Goal: Transaction & Acquisition: Book appointment/travel/reservation

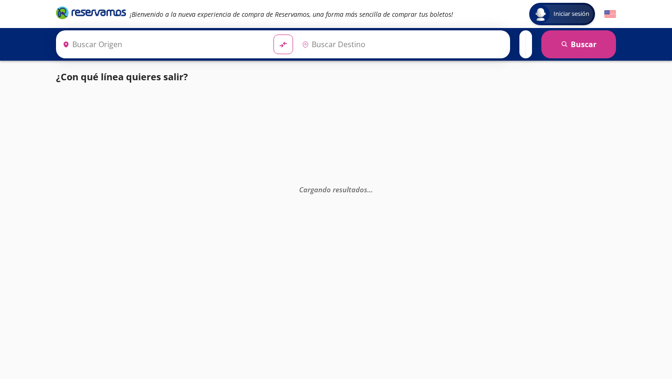
type input "[GEOGRAPHIC_DATA], [GEOGRAPHIC_DATA]"
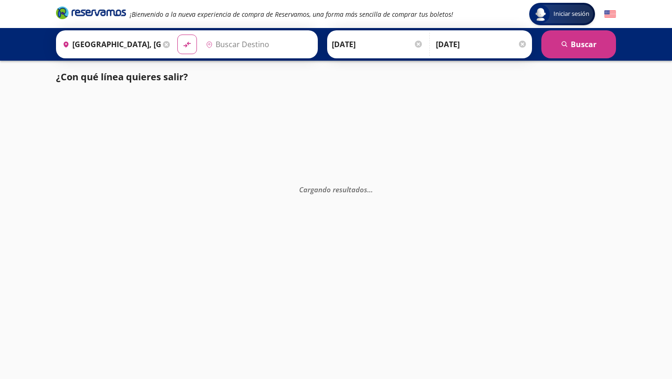
type input "Colima, Colima"
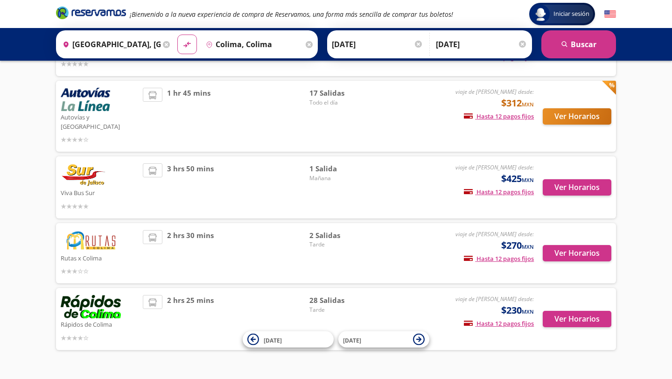
scroll to position [248, 0]
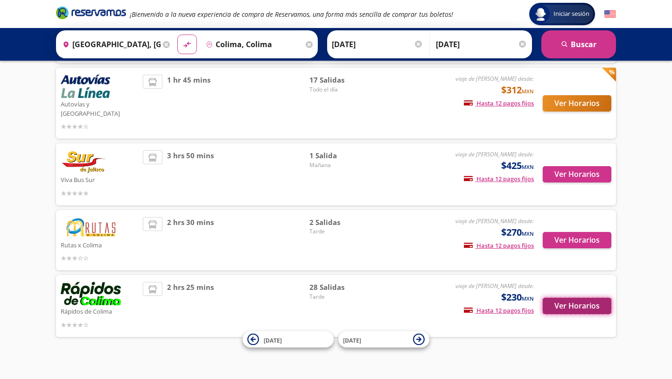
click at [584, 298] on button "Ver Horarios" at bounding box center [577, 306] width 69 height 16
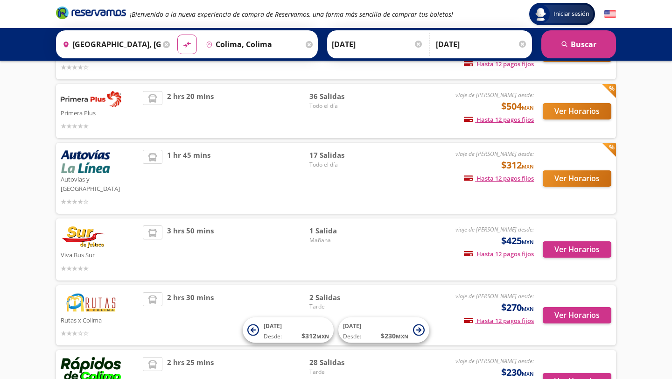
scroll to position [173, 0]
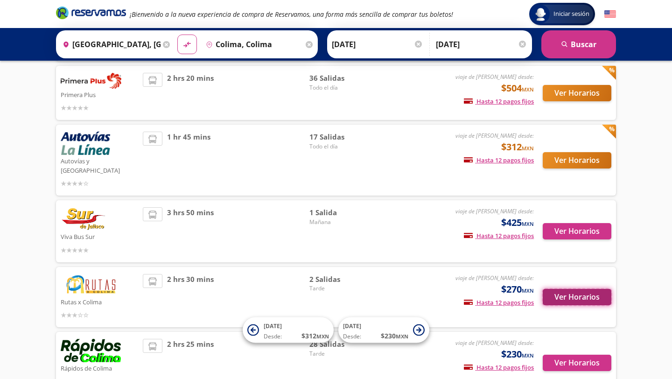
click at [578, 289] on button "Ver Horarios" at bounding box center [577, 297] width 69 height 16
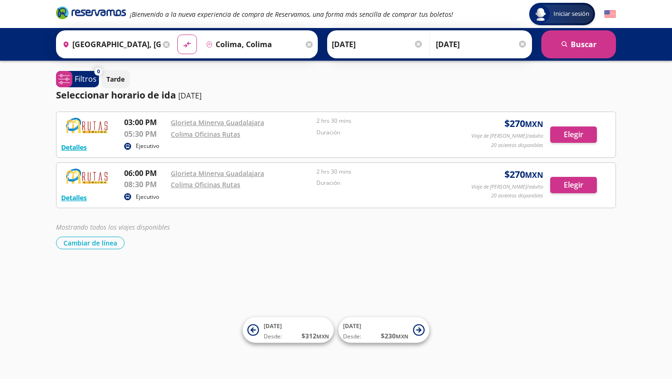
scroll to position [173, 0]
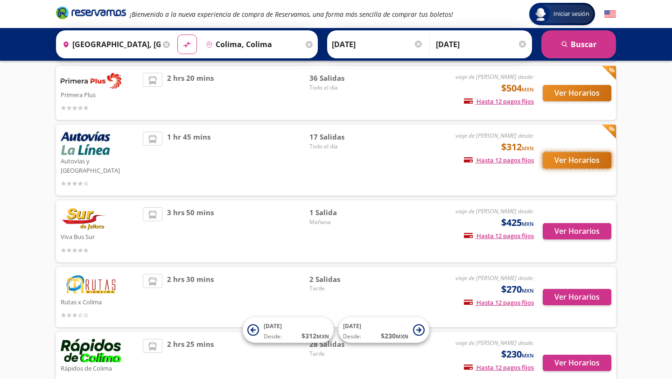
click at [556, 159] on button "Ver Horarios" at bounding box center [577, 160] width 69 height 16
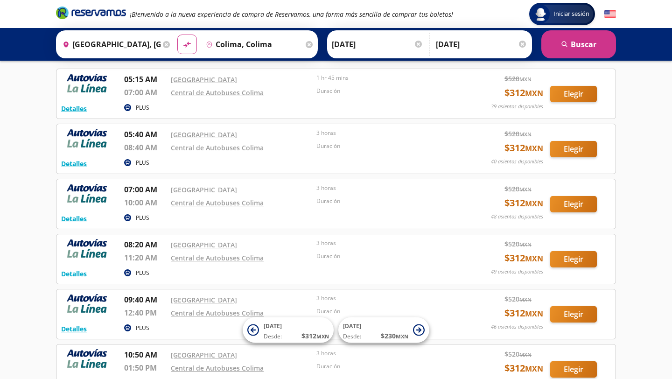
scroll to position [44, 0]
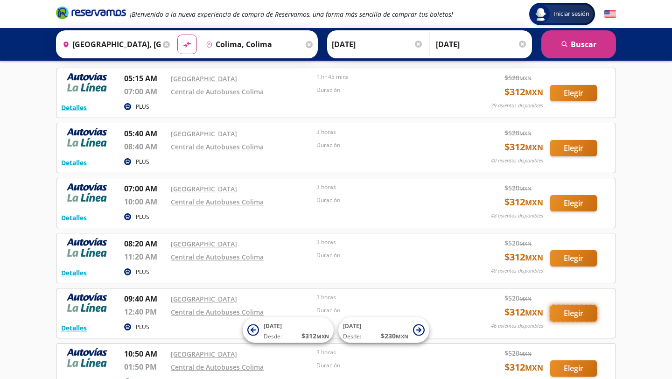
click at [572, 318] on button "Elegir" at bounding box center [573, 313] width 47 height 16
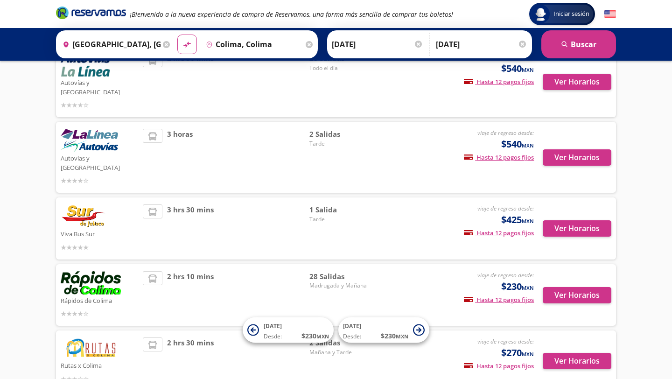
scroll to position [254, 0]
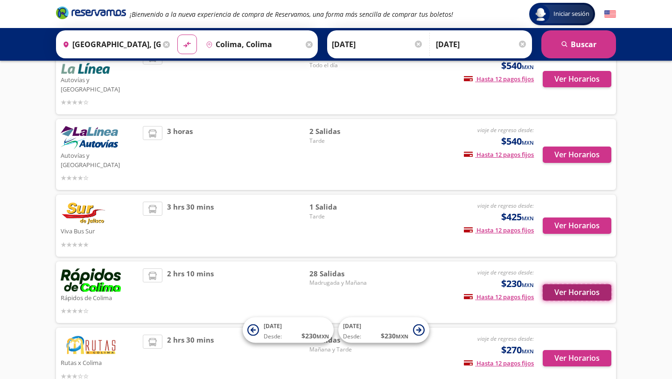
click at [598, 284] on button "Ver Horarios" at bounding box center [577, 292] width 69 height 16
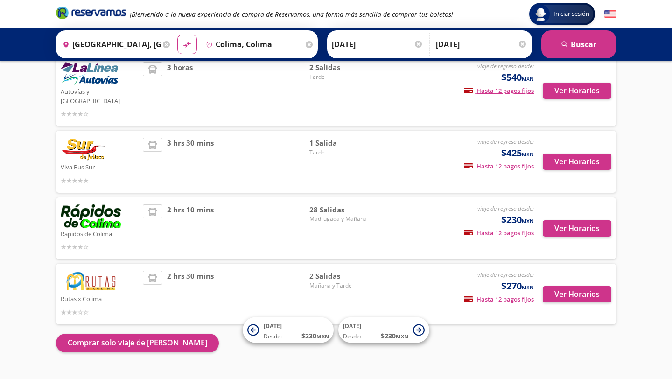
scroll to position [320, 0]
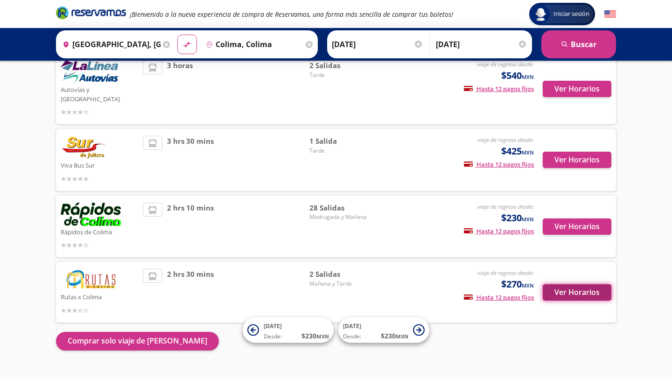
click at [586, 284] on button "Ver Horarios" at bounding box center [577, 292] width 69 height 16
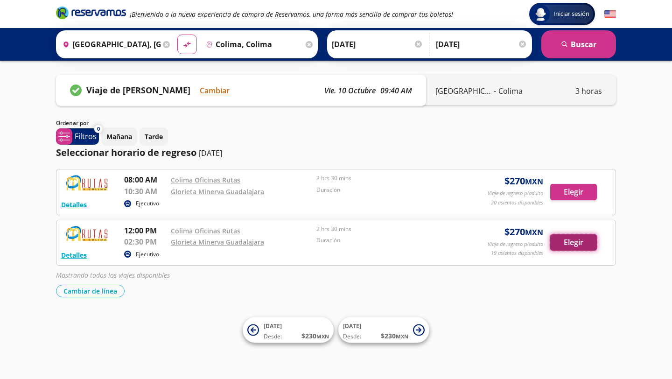
click at [572, 246] on button "Elegir" at bounding box center [573, 242] width 47 height 16
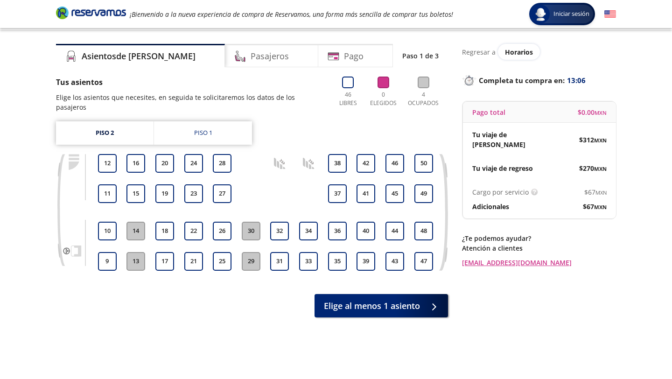
scroll to position [21, 0]
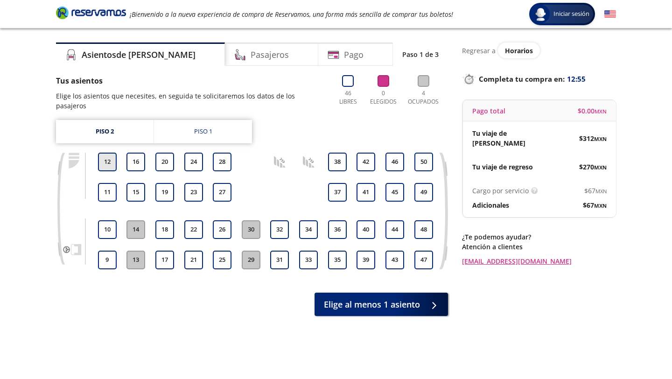
click at [108, 153] on button "12" at bounding box center [107, 162] width 19 height 19
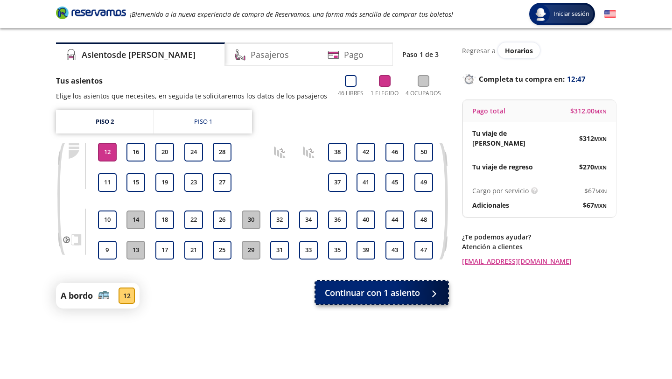
click at [378, 296] on span "Continuar con 1 asiento" at bounding box center [372, 293] width 95 height 13
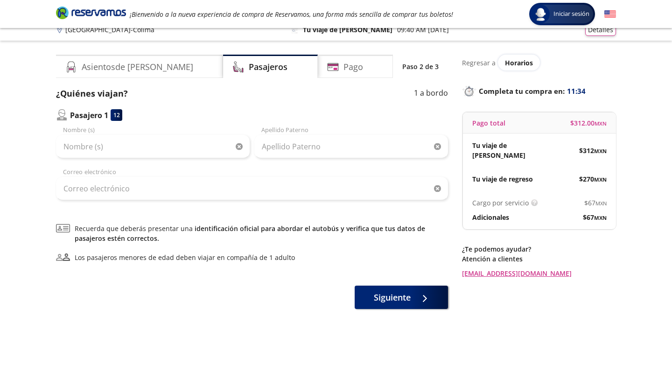
scroll to position [11, 0]
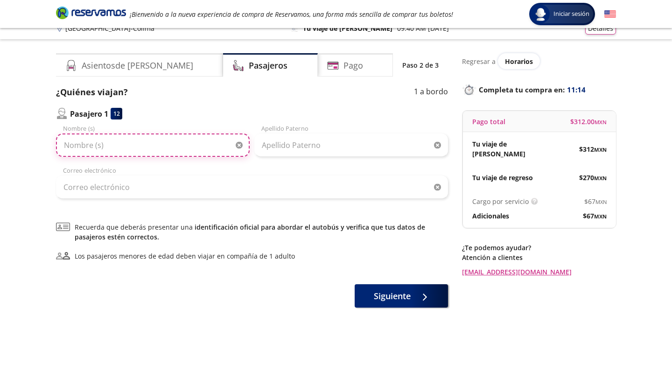
click at [85, 135] on input "Nombre (s)" at bounding box center [153, 144] width 194 height 23
type input "[PERSON_NAME]"
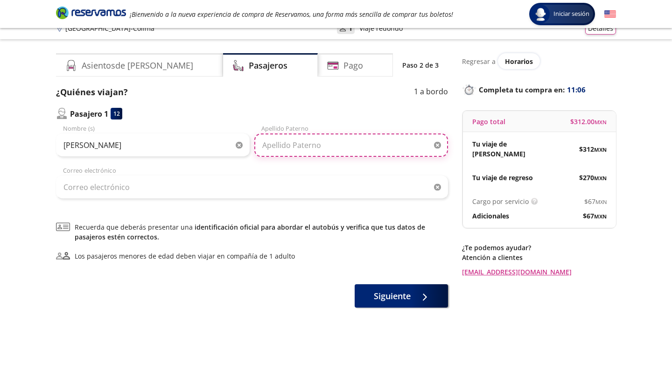
click at [292, 156] on input "Apellido Paterno" at bounding box center [351, 144] width 194 height 23
type input "[PERSON_NAME]"
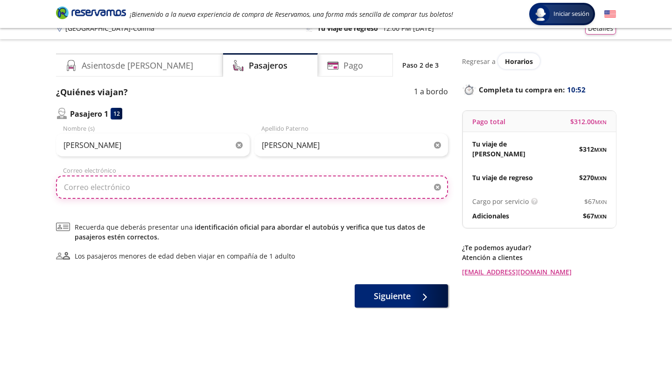
click at [117, 188] on input "Correo electrónico" at bounding box center [252, 186] width 392 height 23
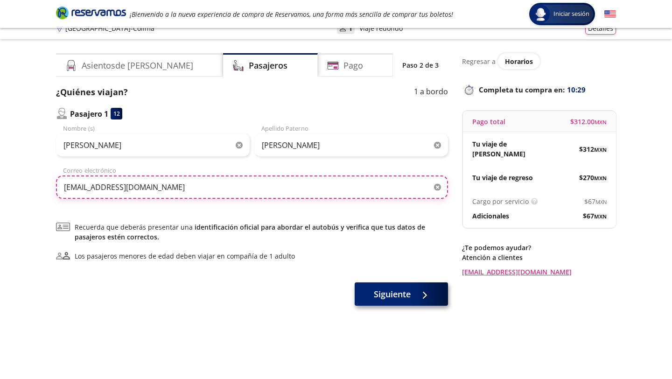
type input "[EMAIL_ADDRESS][DOMAIN_NAME]"
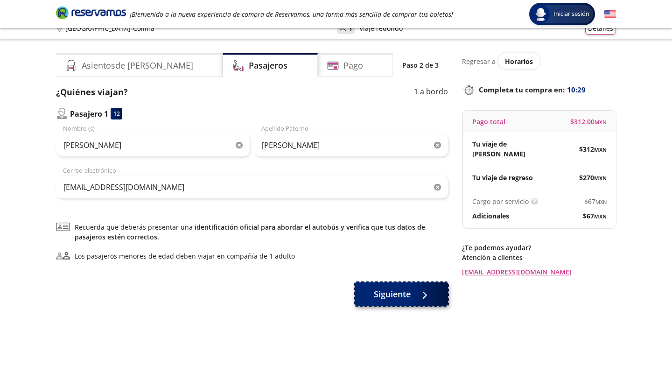
click at [433, 298] on button "Siguiente" at bounding box center [401, 293] width 93 height 23
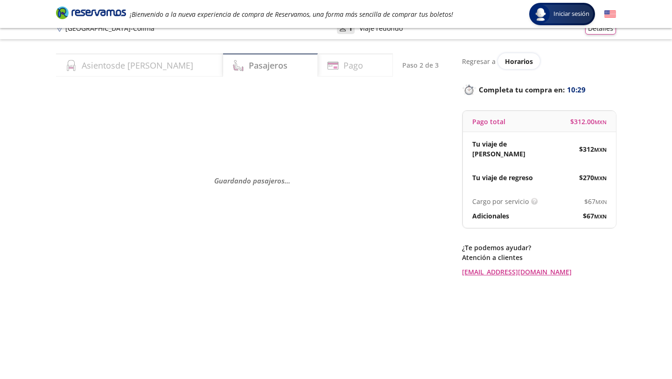
scroll to position [0, 0]
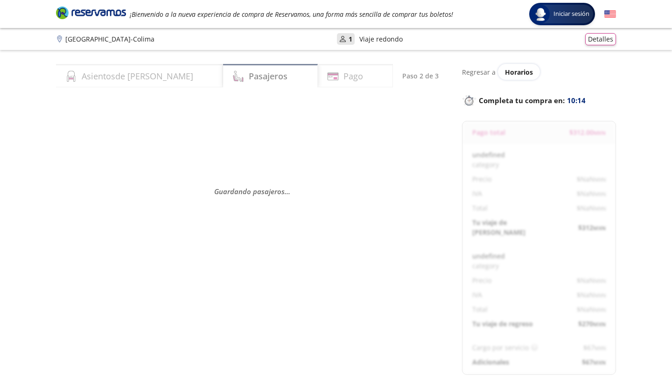
select select "MX"
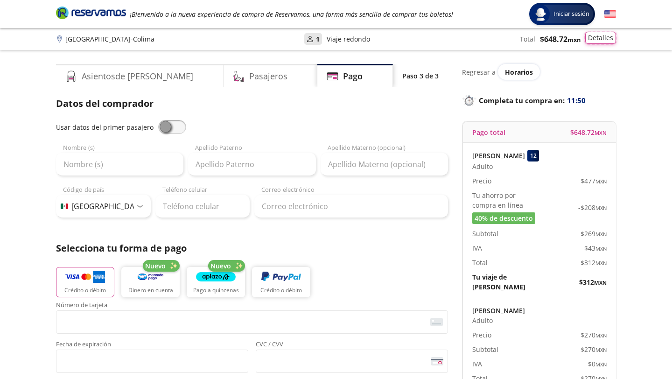
click at [596, 40] on button "Detalles" at bounding box center [600, 38] width 31 height 12
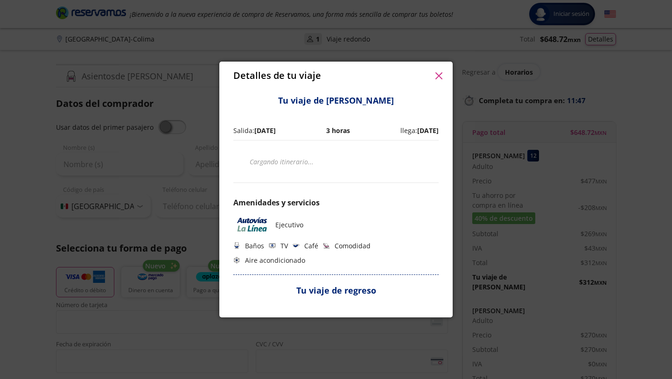
click at [439, 76] on icon "button" at bounding box center [438, 75] width 7 height 7
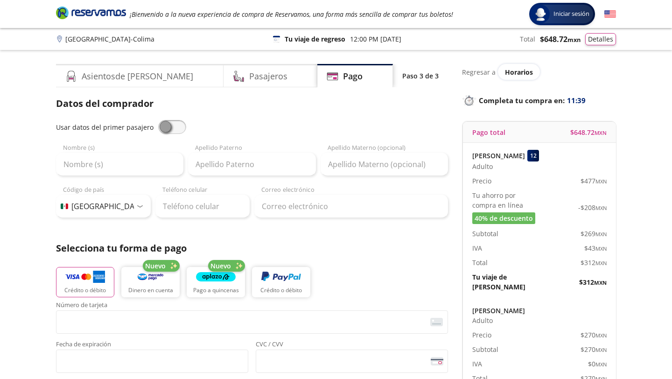
click at [315, 38] on p "Tu viaje de regreso" at bounding box center [315, 39] width 61 height 10
click at [601, 37] on button "Detalles" at bounding box center [600, 38] width 31 height 12
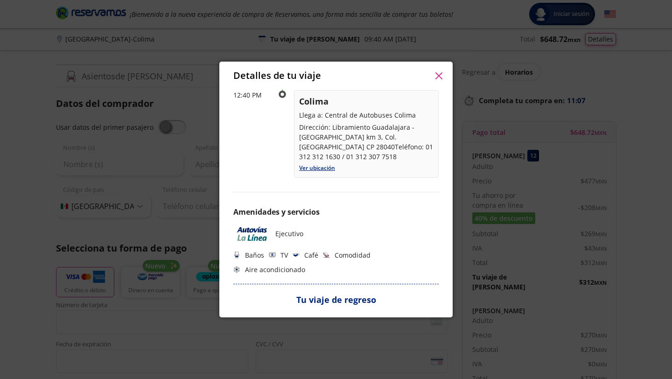
scroll to position [223, 0]
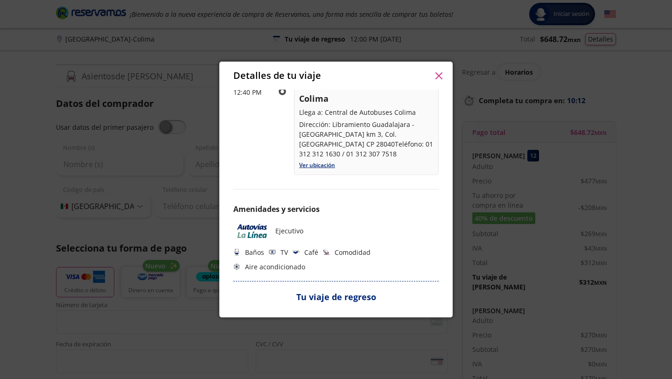
click at [437, 73] on icon "button" at bounding box center [438, 75] width 7 height 7
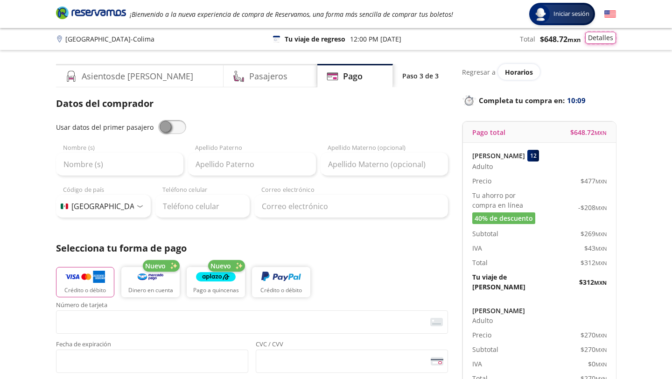
click at [602, 42] on button "Detalles" at bounding box center [600, 38] width 31 height 12
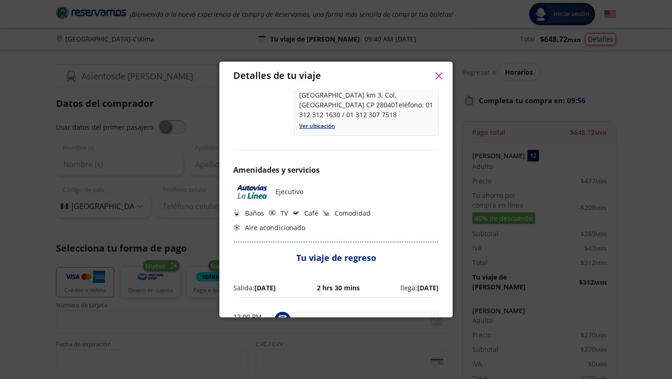
scroll to position [0, 0]
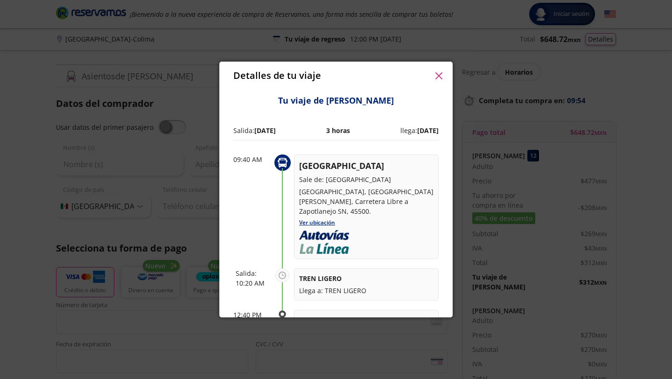
click at [437, 77] on icon "button" at bounding box center [438, 75] width 7 height 7
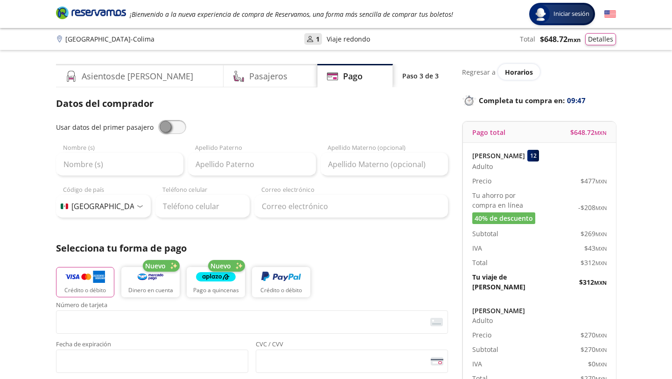
click at [100, 41] on p "Guadalajara - Colima" at bounding box center [109, 39] width 89 height 10
click at [108, 75] on h4 "Asientos de [PERSON_NAME]" at bounding box center [138, 76] width 112 height 13
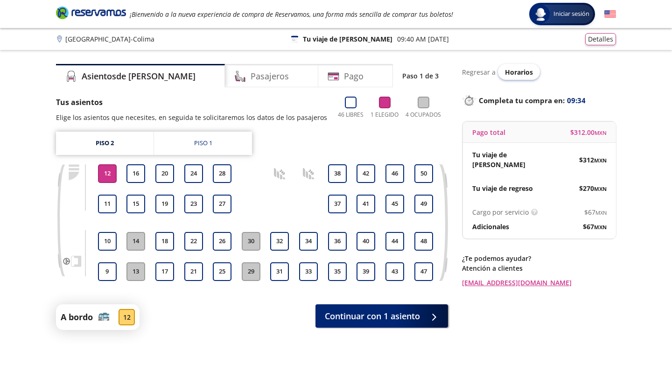
click at [512, 68] on span "Horarios" at bounding box center [519, 72] width 28 height 9
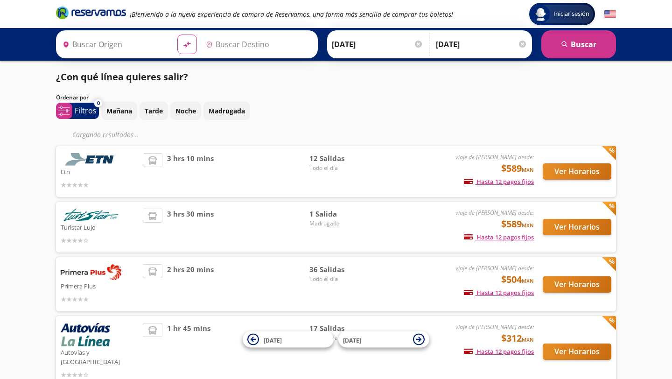
type input "Colima, Colima"
type input "[GEOGRAPHIC_DATA], [GEOGRAPHIC_DATA]"
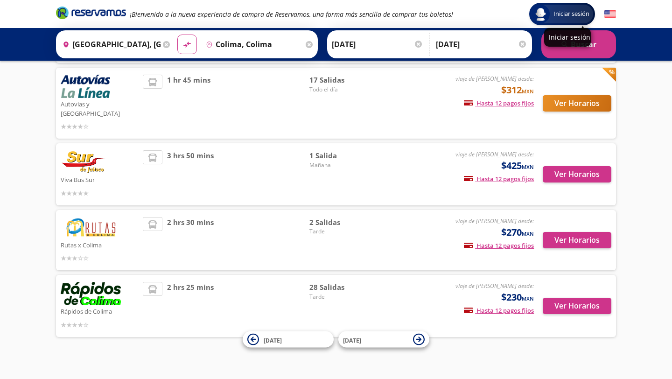
scroll to position [230, 0]
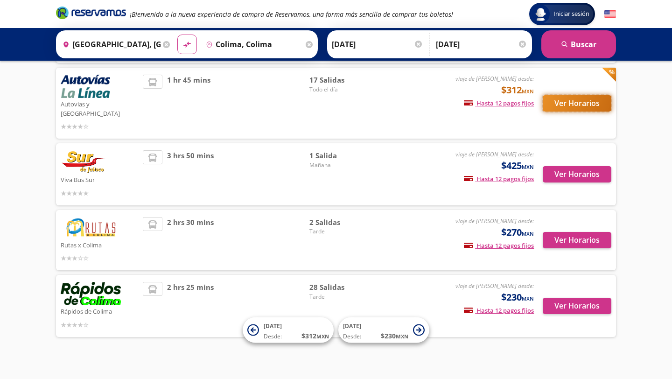
click at [569, 99] on button "Ver Horarios" at bounding box center [577, 103] width 69 height 16
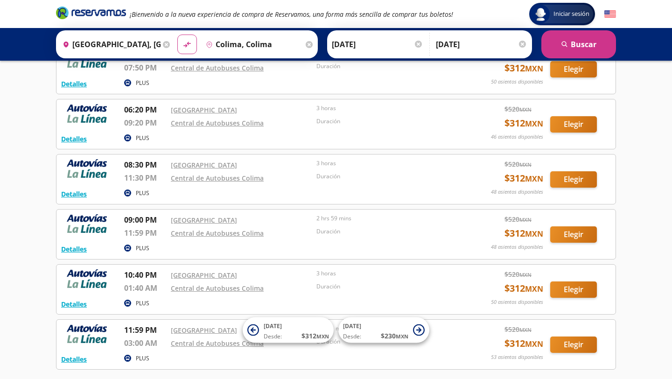
scroll to position [676, 0]
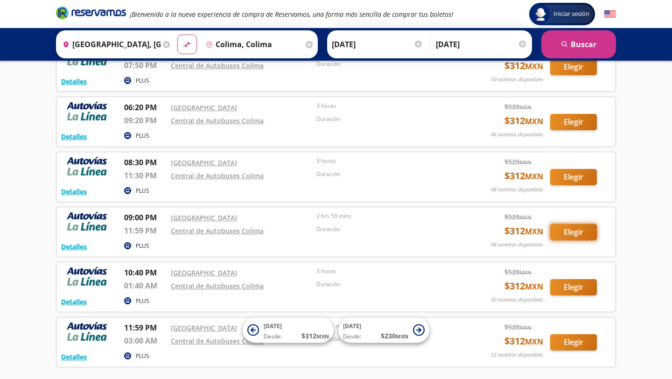
click at [573, 230] on button "Elegir" at bounding box center [573, 232] width 47 height 16
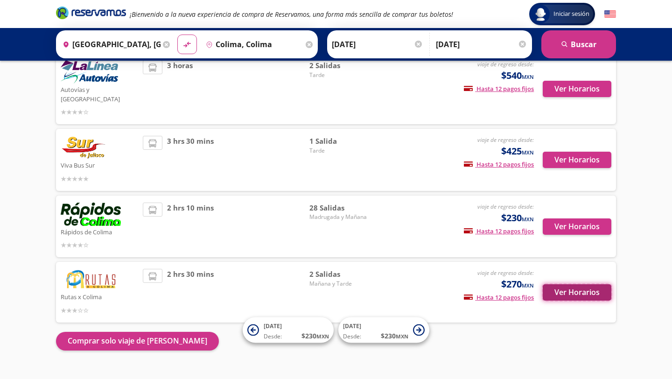
click at [570, 284] on button "Ver Horarios" at bounding box center [577, 292] width 69 height 16
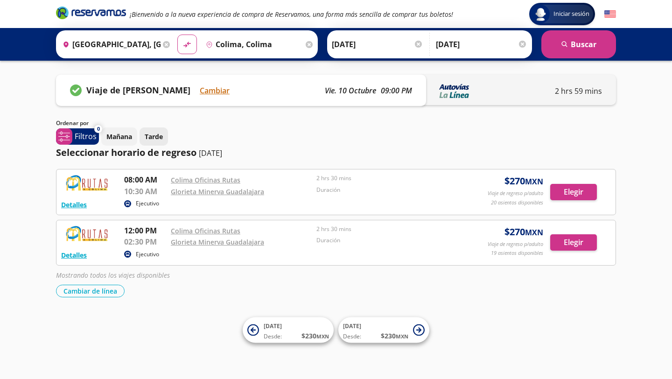
click at [157, 137] on p "Tarde" at bounding box center [154, 137] width 18 height 10
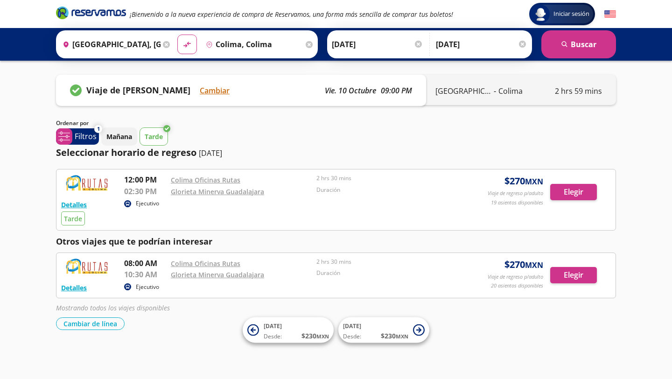
click at [140, 205] on p "Ejecutivo" at bounding box center [147, 203] width 23 height 8
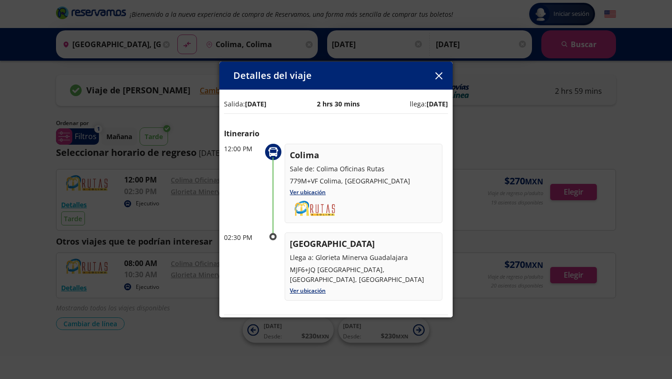
click at [439, 79] on icon "button" at bounding box center [438, 75] width 7 height 7
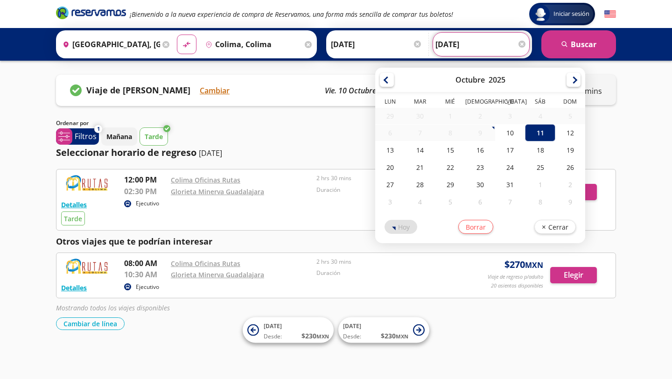
click at [477, 49] on input "[DATE]" at bounding box center [480, 44] width 91 height 23
click at [564, 130] on div "12" at bounding box center [570, 132] width 30 height 17
type input "[DATE]"
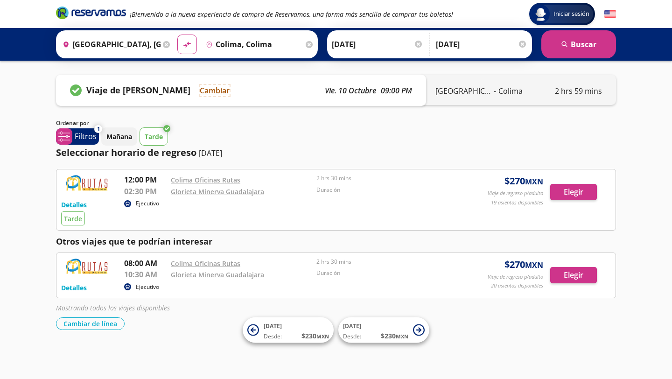
click at [221, 90] on button "Cambiar" at bounding box center [215, 90] width 30 height 11
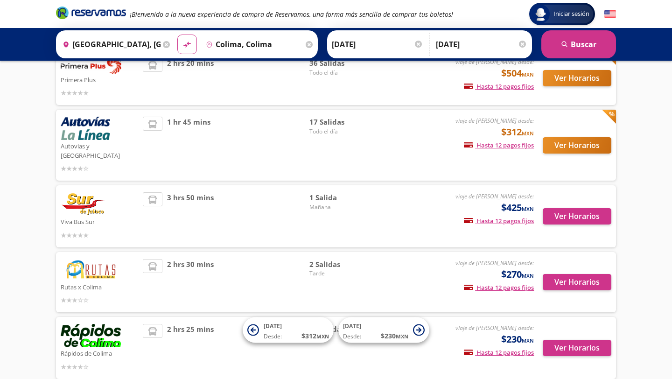
scroll to position [230, 0]
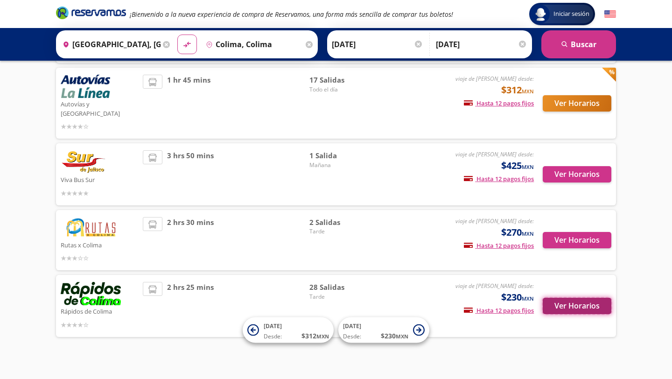
click at [561, 298] on button "Ver Horarios" at bounding box center [577, 306] width 69 height 16
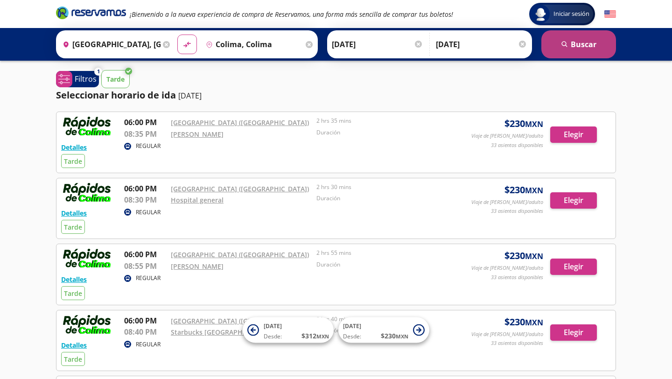
click at [570, 51] on button "search [GEOGRAPHIC_DATA]" at bounding box center [578, 44] width 75 height 28
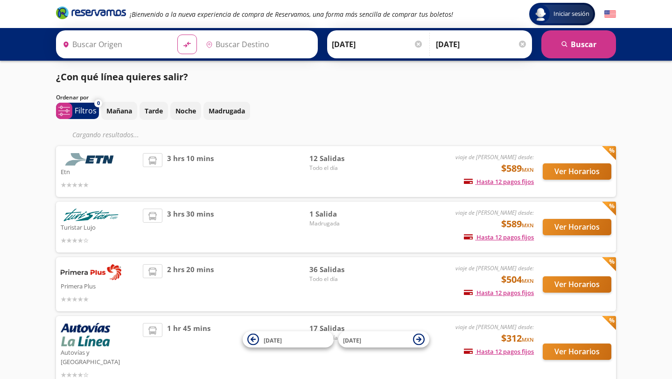
type input "Colima, Colima"
type input "[GEOGRAPHIC_DATA], [GEOGRAPHIC_DATA]"
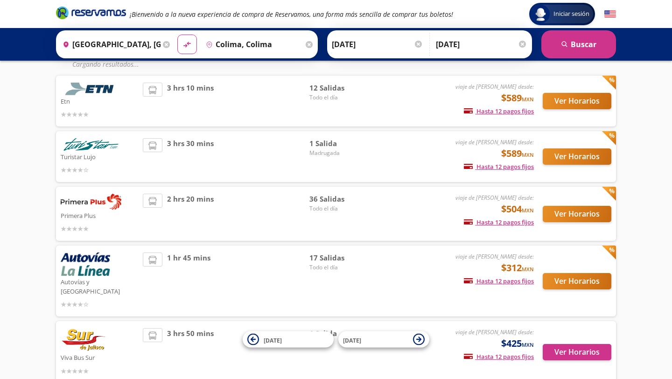
scroll to position [248, 0]
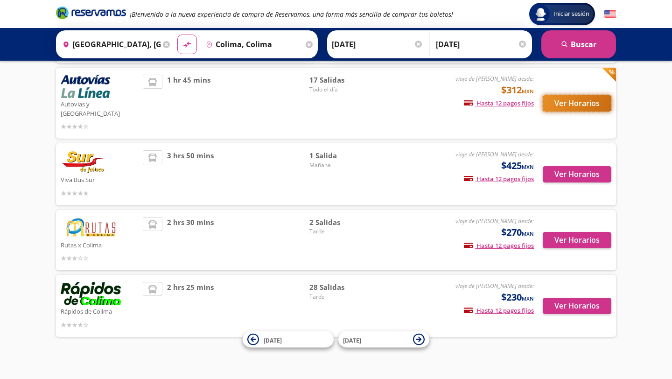
click at [579, 96] on button "Ver Horarios" at bounding box center [577, 103] width 69 height 16
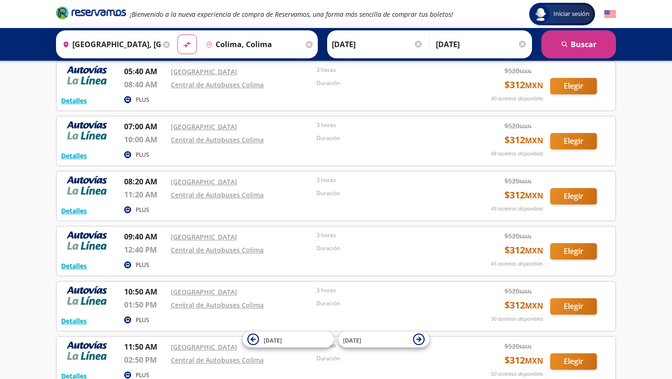
scroll to position [566, 0]
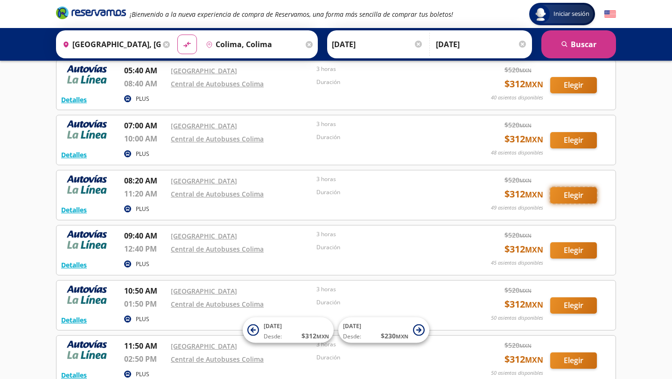
click at [574, 197] on button "Elegir" at bounding box center [573, 195] width 47 height 16
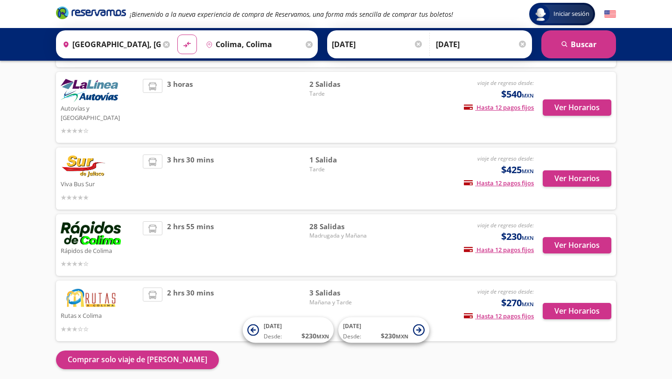
scroll to position [320, 0]
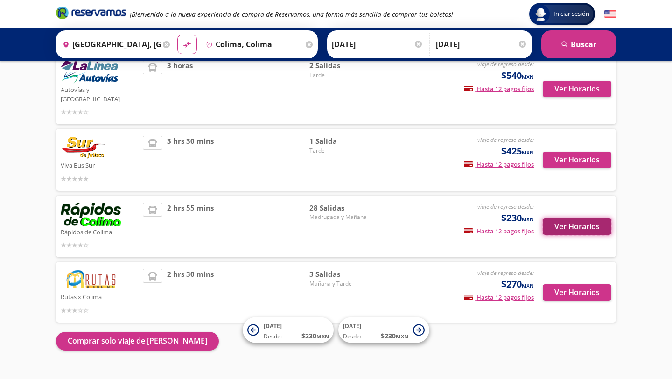
click at [592, 218] on button "Ver Horarios" at bounding box center [577, 226] width 69 height 16
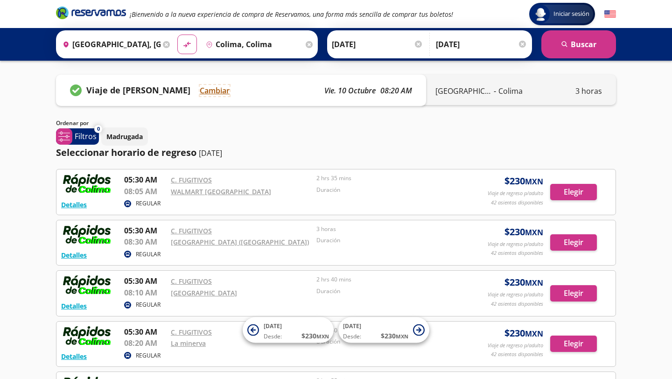
click at [215, 90] on button "Cambiar" at bounding box center [215, 90] width 30 height 11
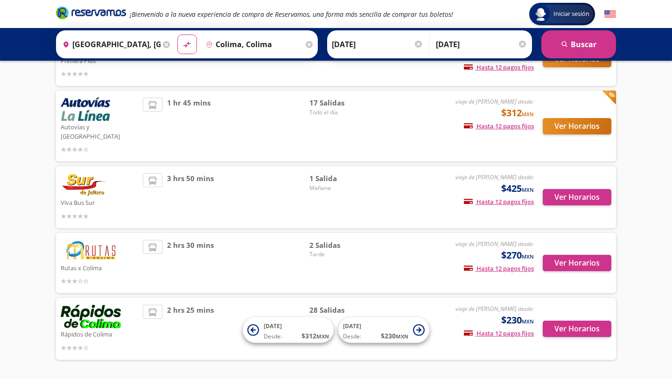
scroll to position [209, 0]
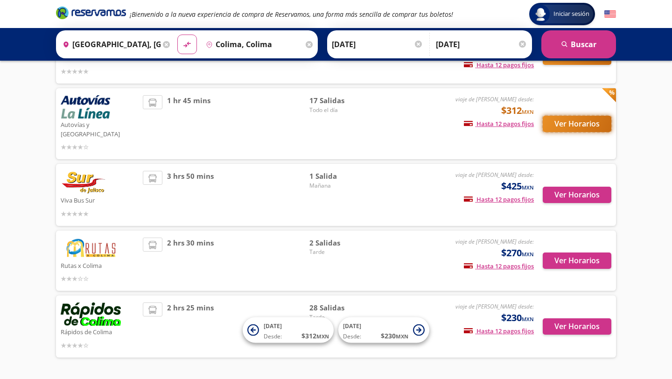
click at [577, 118] on button "Ver Horarios" at bounding box center [577, 124] width 69 height 16
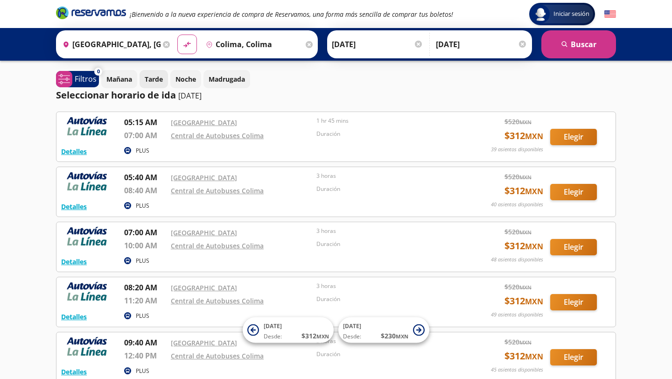
click at [147, 80] on p "Tarde" at bounding box center [154, 79] width 18 height 10
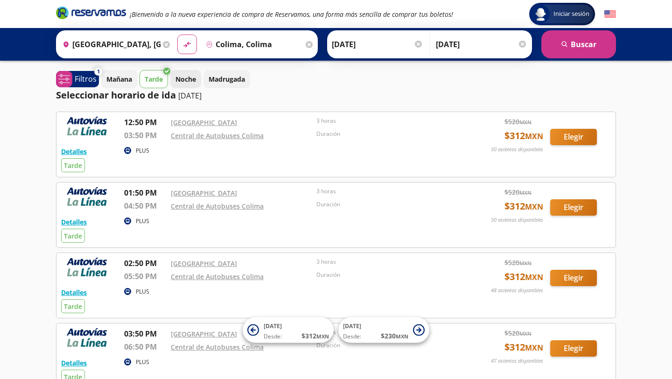
click at [182, 82] on p "Noche" at bounding box center [185, 79] width 21 height 10
click at [122, 84] on p "Mañana" at bounding box center [119, 79] width 26 height 10
click at [154, 84] on p "Tarde" at bounding box center [154, 79] width 18 height 10
click at [197, 84] on button "Noche" at bounding box center [185, 79] width 31 height 18
click at [457, 49] on input "[DATE]" at bounding box center [481, 44] width 91 height 23
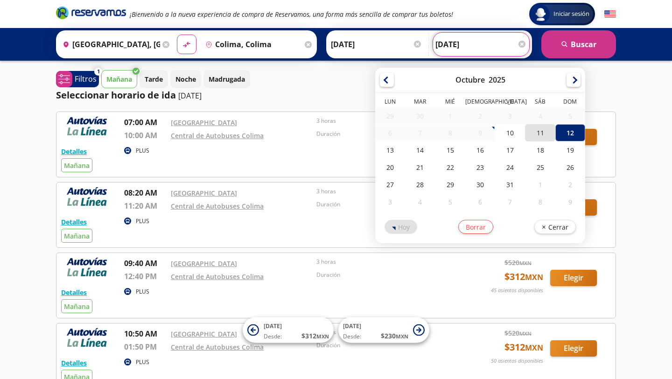
click at [543, 135] on div "11" at bounding box center [540, 132] width 30 height 17
type input "[DATE]"
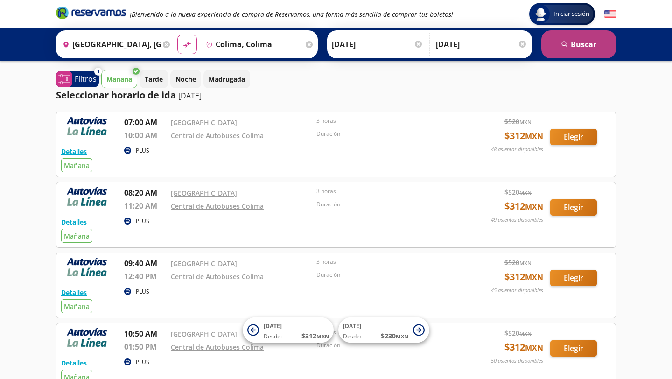
click at [566, 49] on button "search [GEOGRAPHIC_DATA]" at bounding box center [578, 44] width 75 height 28
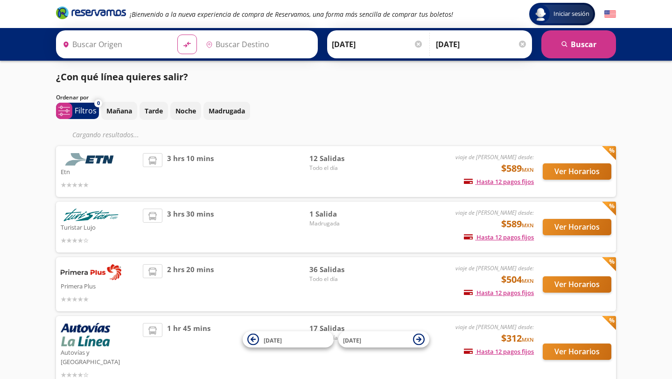
type input "[GEOGRAPHIC_DATA], [GEOGRAPHIC_DATA]"
type input "Colima, Colima"
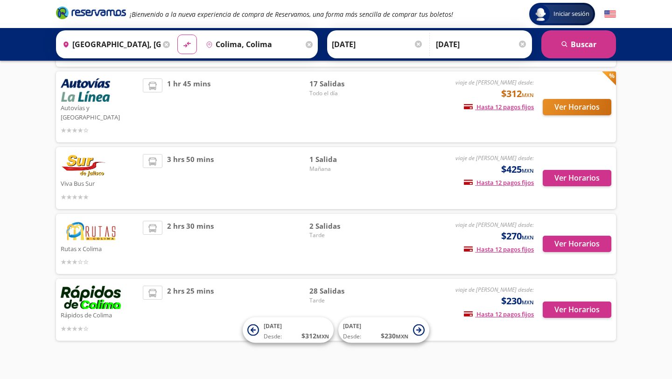
scroll to position [230, 0]
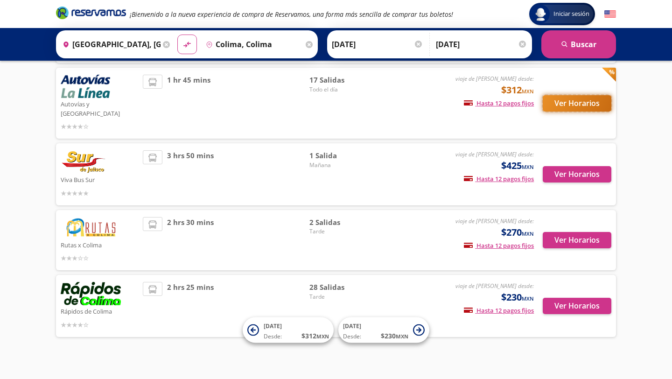
click at [571, 95] on button "Ver Horarios" at bounding box center [577, 103] width 69 height 16
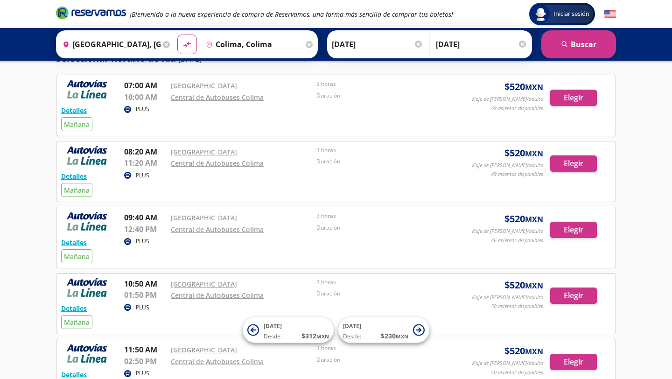
scroll to position [35, 0]
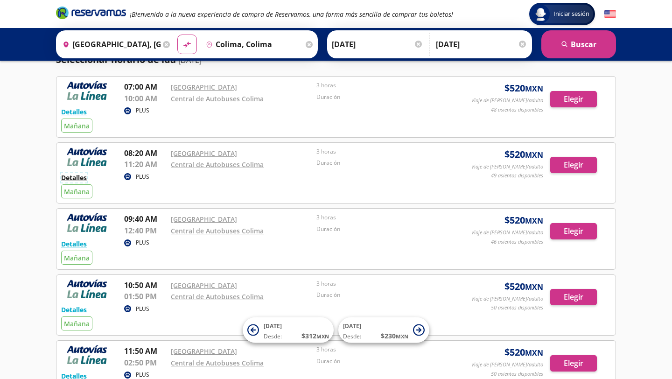
click at [71, 179] on button "Detalles" at bounding box center [74, 178] width 26 height 10
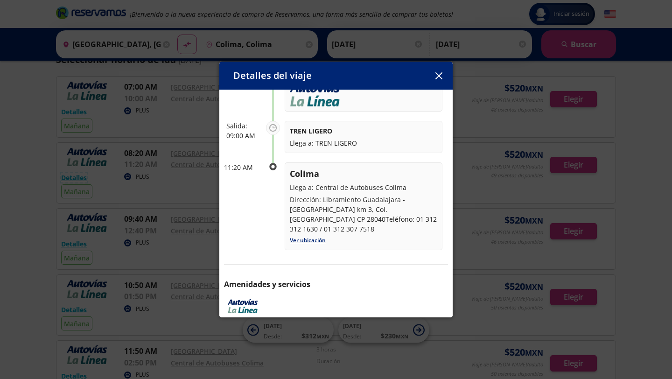
scroll to position [147, 0]
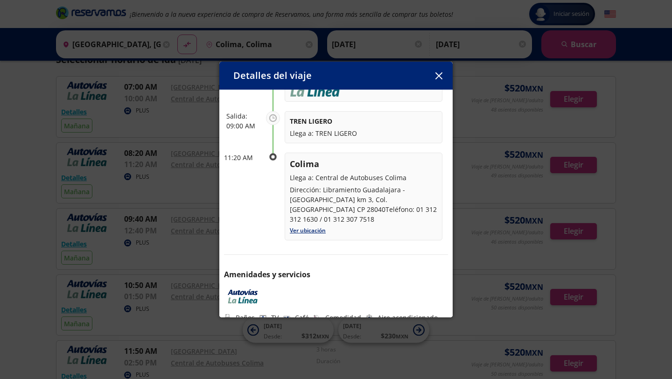
click at [439, 76] on icon "button" at bounding box center [438, 75] width 7 height 7
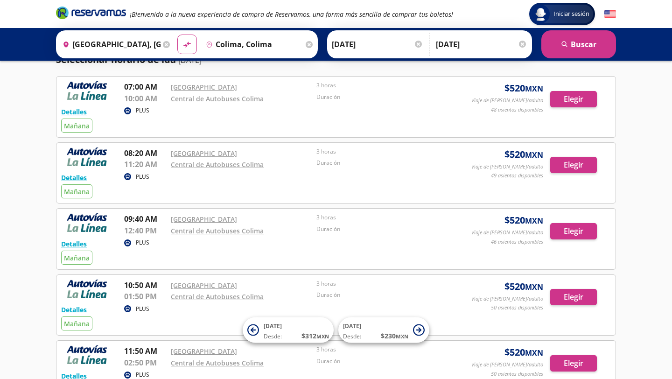
scroll to position [0, 0]
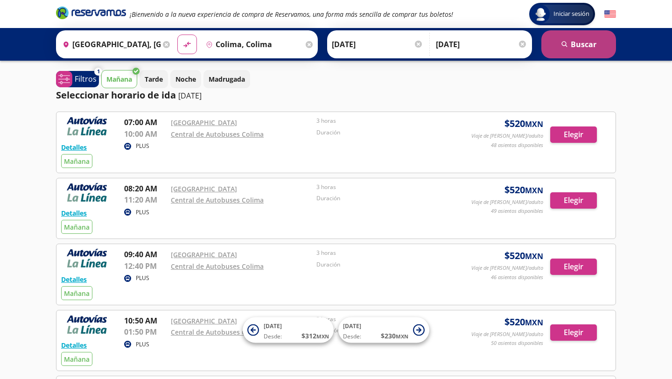
click at [573, 52] on button "search [GEOGRAPHIC_DATA]" at bounding box center [578, 44] width 75 height 28
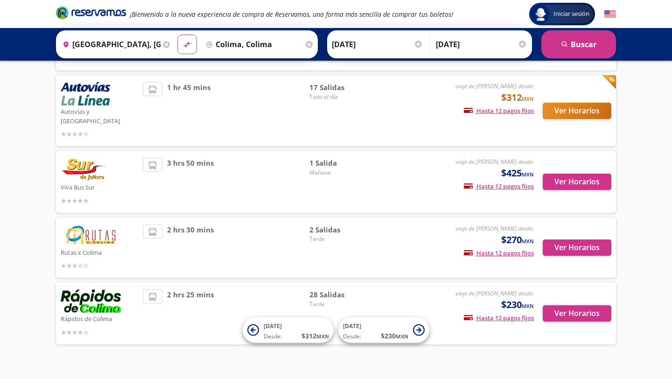
scroll to position [230, 0]
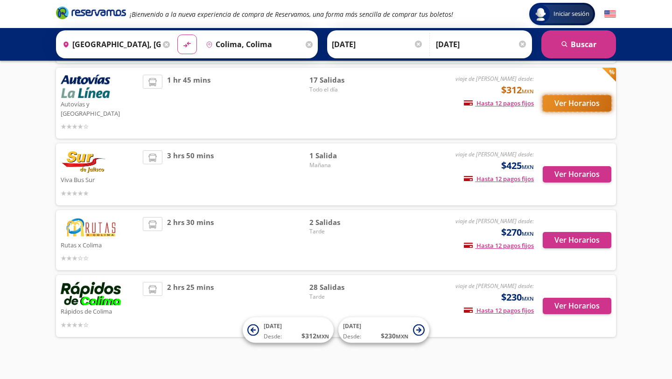
click at [587, 97] on button "Ver Horarios" at bounding box center [577, 103] width 69 height 16
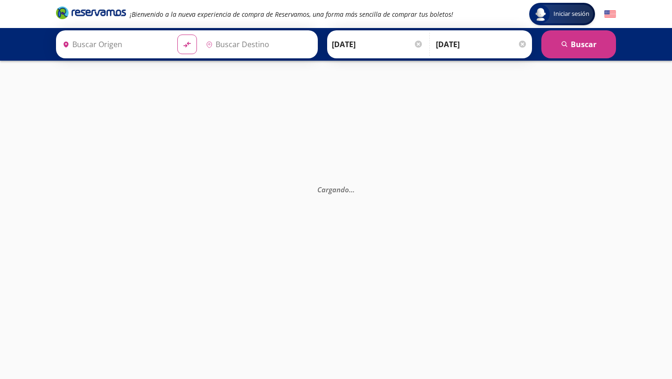
type input "[GEOGRAPHIC_DATA], [GEOGRAPHIC_DATA]"
type input "Colima, Colima"
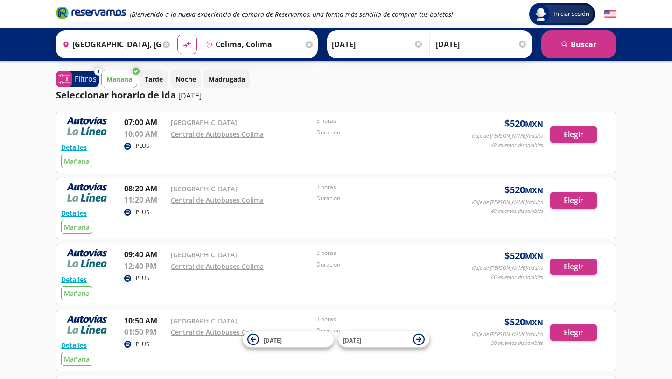
click at [133, 73] on icon at bounding box center [136, 71] width 7 height 7
click at [130, 78] on p "Mañana" at bounding box center [119, 79] width 26 height 10
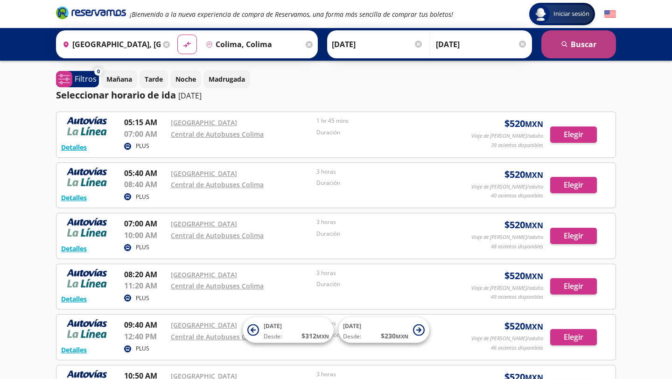
click at [576, 43] on button "search [GEOGRAPHIC_DATA]" at bounding box center [578, 44] width 75 height 28
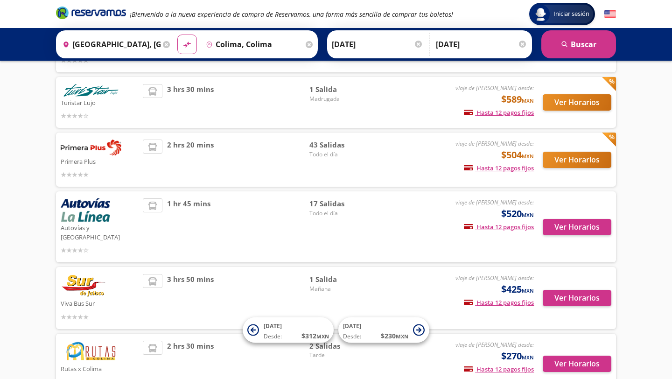
scroll to position [230, 0]
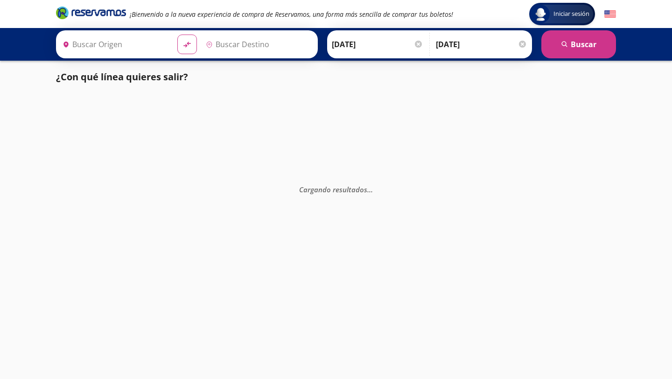
type input "[GEOGRAPHIC_DATA], [GEOGRAPHIC_DATA]"
type input "Colima, Colima"
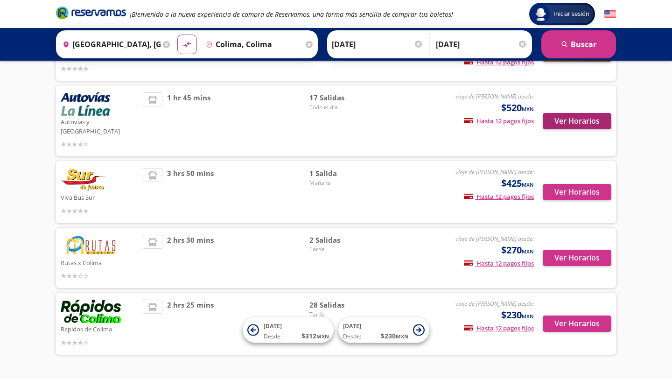
scroll to position [230, 0]
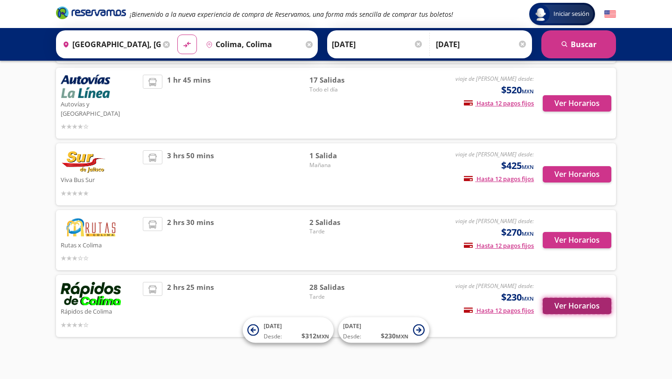
click at [576, 298] on button "Ver Horarios" at bounding box center [577, 306] width 69 height 16
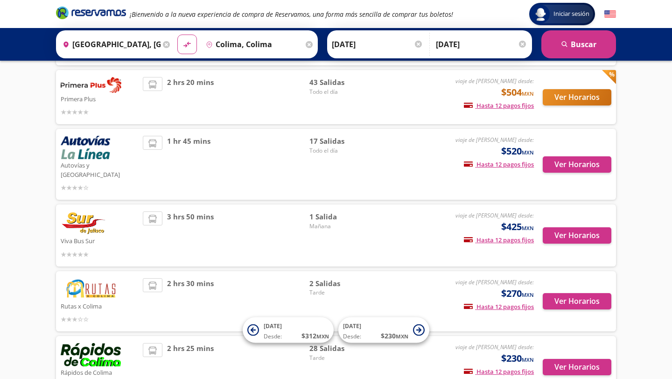
scroll to position [83, 0]
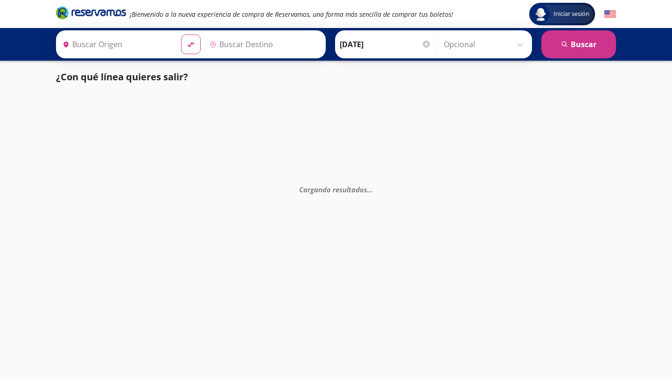
type input "[GEOGRAPHIC_DATA], [GEOGRAPHIC_DATA]"
type input "Colima, Colima"
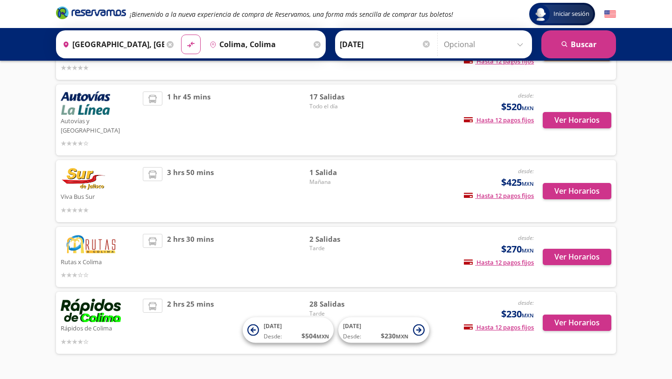
scroll to position [230, 0]
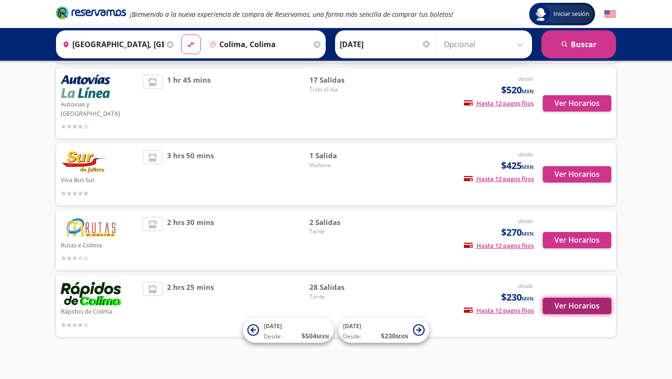
click at [562, 298] on button "Ver Horarios" at bounding box center [577, 306] width 69 height 16
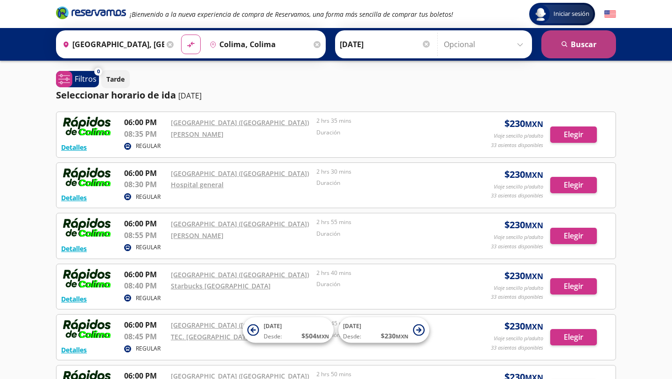
click at [581, 50] on button "search [GEOGRAPHIC_DATA]" at bounding box center [578, 44] width 75 height 28
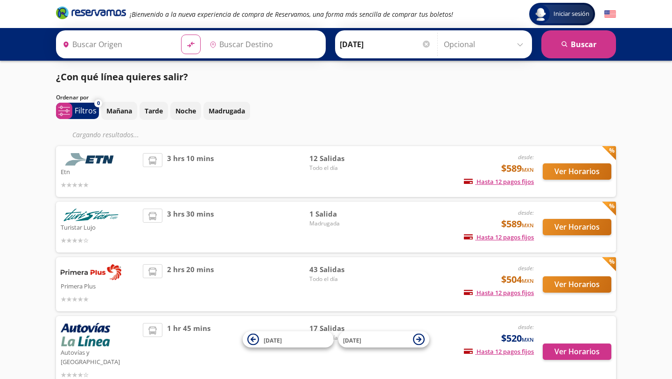
type input "[GEOGRAPHIC_DATA], [GEOGRAPHIC_DATA]"
type input "Colima, Colima"
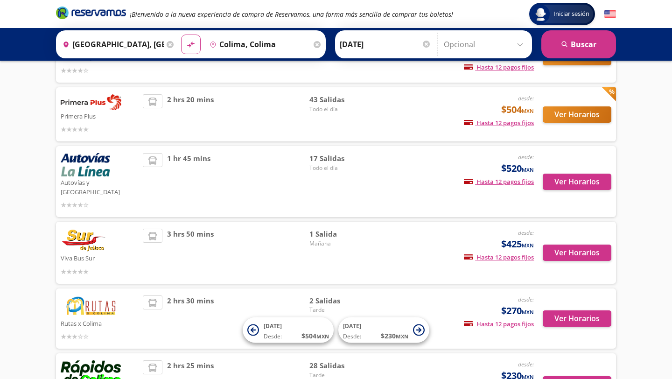
scroll to position [230, 0]
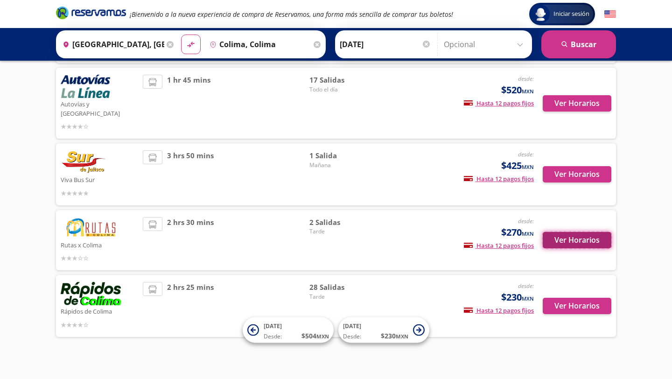
click at [578, 232] on button "Ver Horarios" at bounding box center [577, 240] width 69 height 16
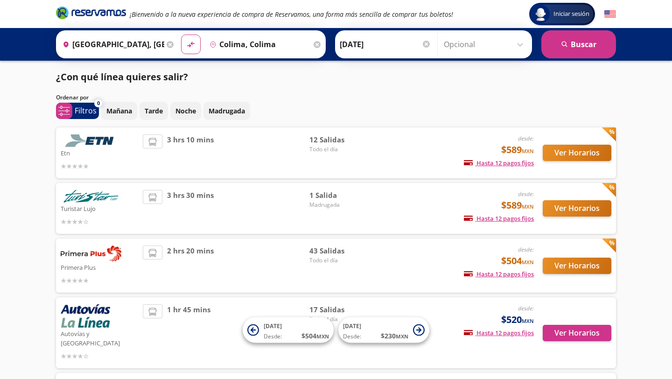
scroll to position [230, 0]
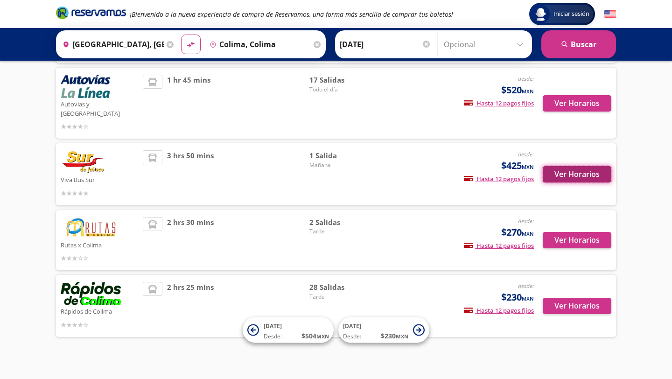
click at [581, 166] on button "Ver Horarios" at bounding box center [577, 174] width 69 height 16
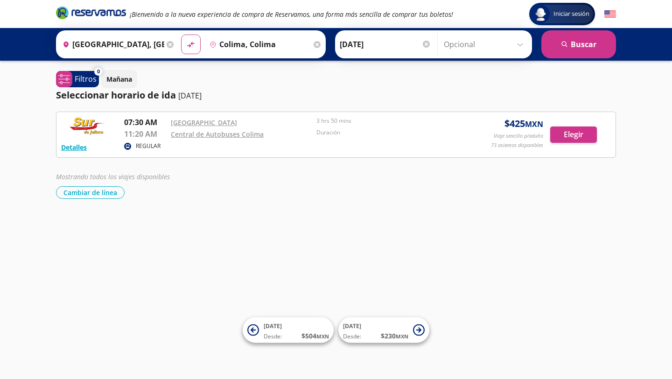
click at [146, 147] on p "REGULAR" at bounding box center [148, 146] width 25 height 8
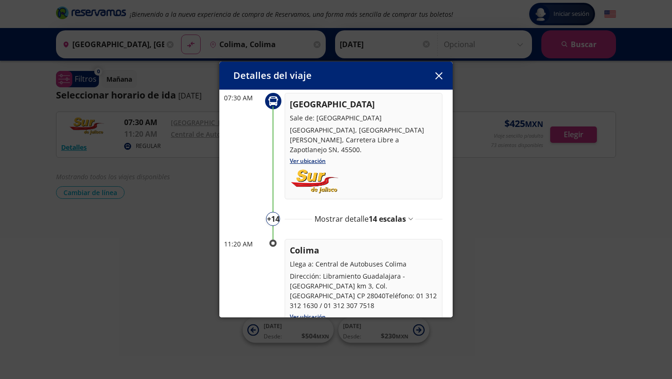
scroll to position [70, 0]
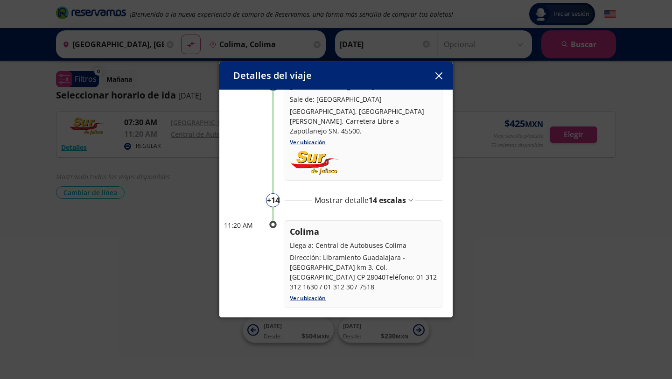
click at [407, 199] on div "Mostrar detalle 14 escalas" at bounding box center [364, 200] width 98 height 11
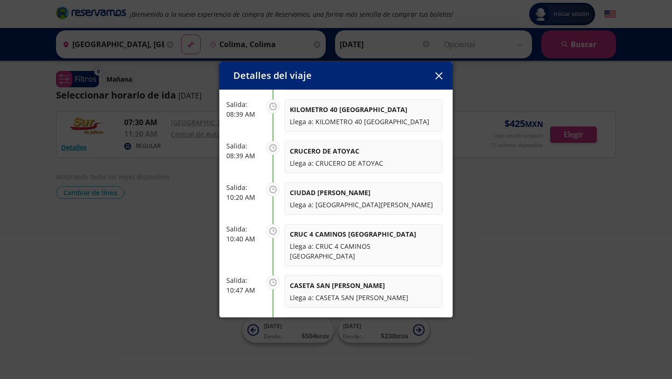
scroll to position [651, 0]
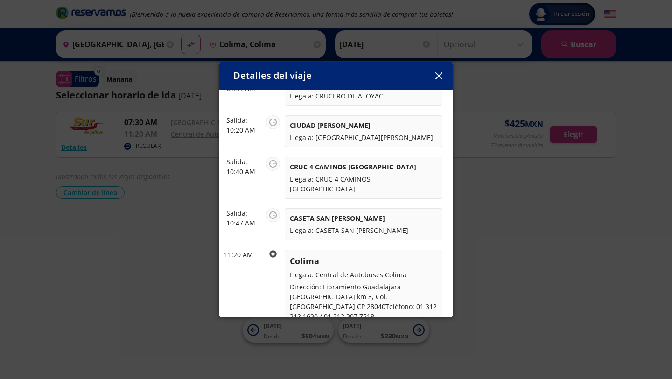
click at [434, 77] on button "button" at bounding box center [439, 76] width 14 height 14
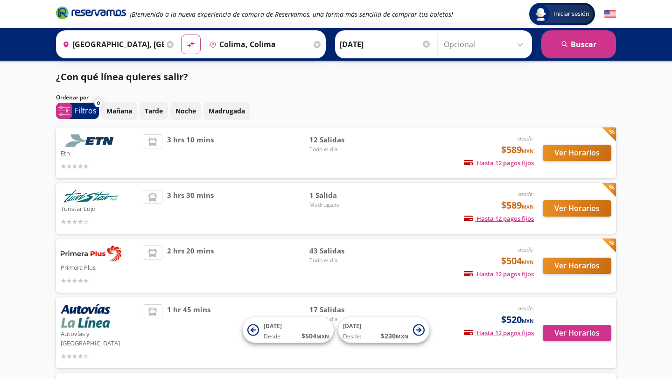
scroll to position [230, 0]
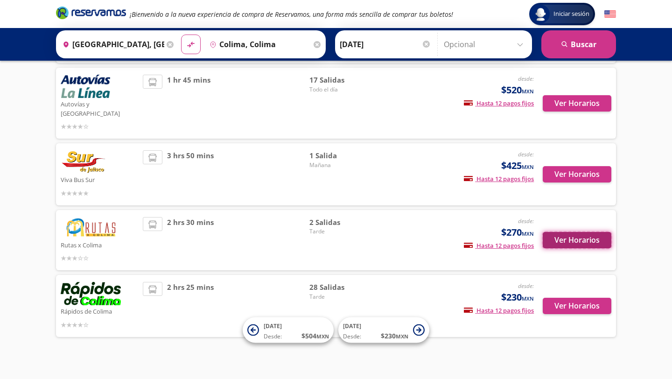
click at [570, 232] on button "Ver Horarios" at bounding box center [577, 240] width 69 height 16
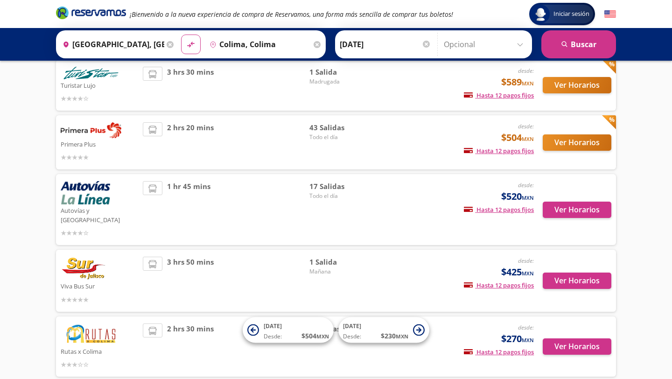
scroll to position [114, 0]
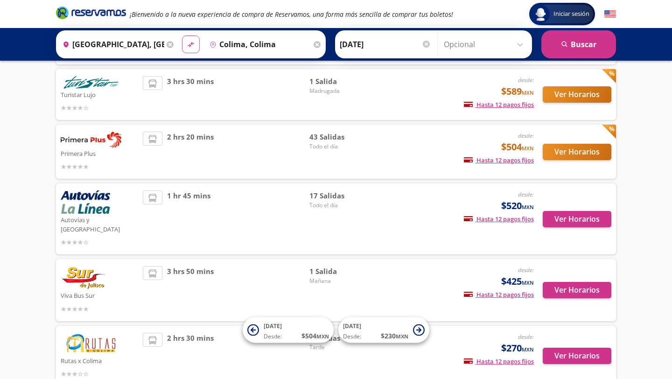
click at [191, 43] on icon at bounding box center [191, 44] width 7 height 5
type input "Colima, Colima"
type input "[GEOGRAPHIC_DATA], [GEOGRAPHIC_DATA]"
click at [369, 45] on input "[DATE]" at bounding box center [385, 44] width 91 height 23
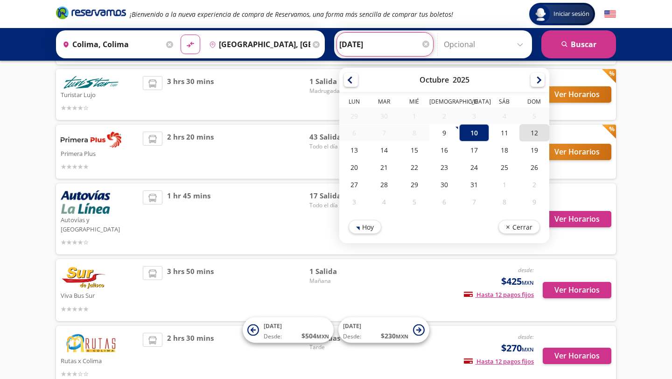
click at [535, 134] on div "12" at bounding box center [534, 132] width 30 height 17
type input "[DATE]"
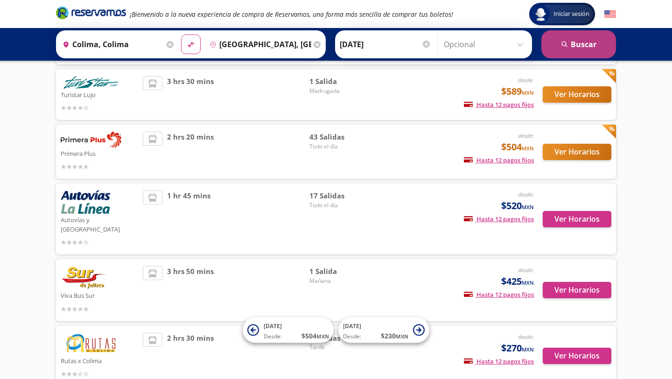
click at [578, 48] on button "search [GEOGRAPHIC_DATA]" at bounding box center [578, 44] width 75 height 28
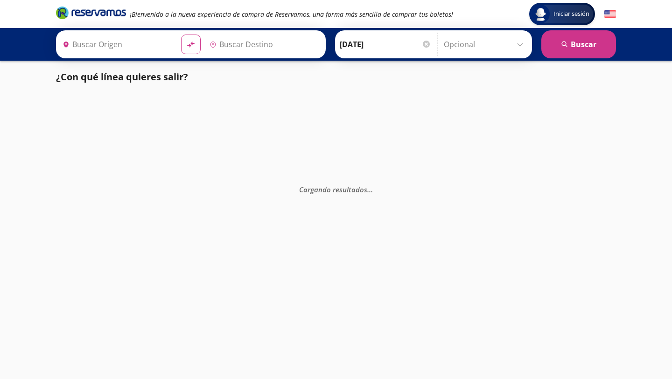
type input "[GEOGRAPHIC_DATA], [GEOGRAPHIC_DATA]"
type input "Colima, Colima"
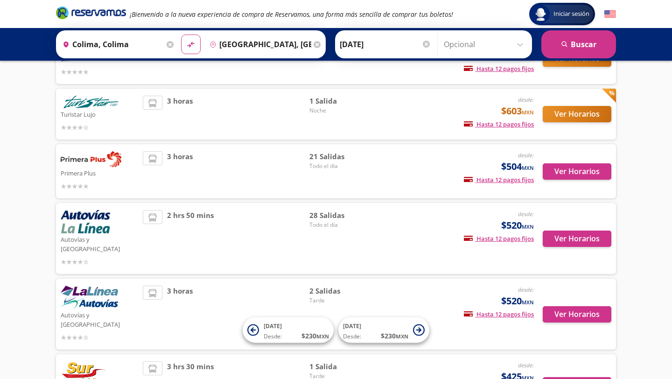
scroll to position [97, 0]
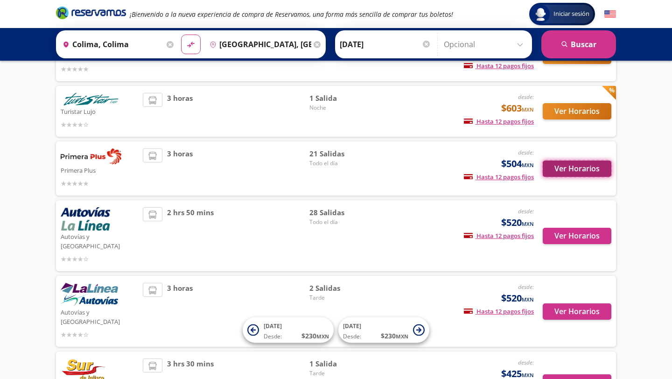
click at [573, 169] on button "Ver Horarios" at bounding box center [577, 169] width 69 height 16
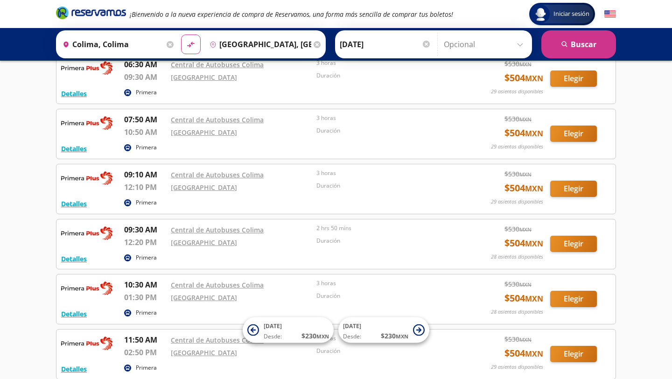
scroll to position [219, 0]
click at [568, 190] on button "Elegir" at bounding box center [573, 188] width 47 height 16
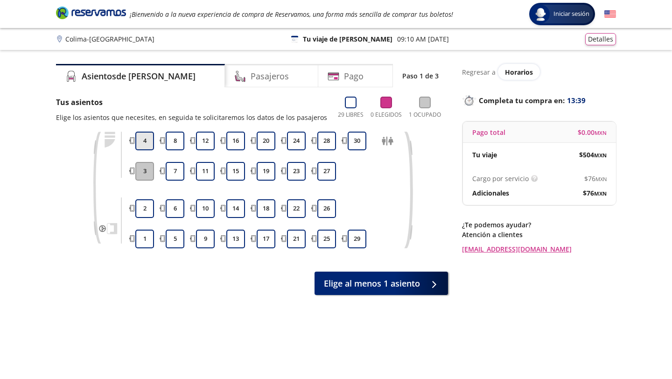
click at [143, 137] on button "4" at bounding box center [144, 141] width 19 height 19
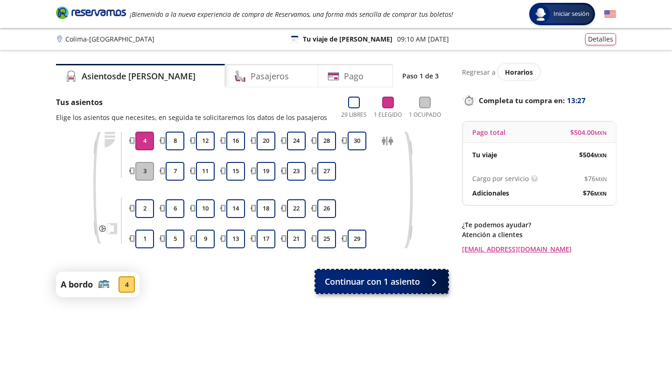
click at [395, 286] on span "Continuar con 1 asiento" at bounding box center [372, 281] width 95 height 13
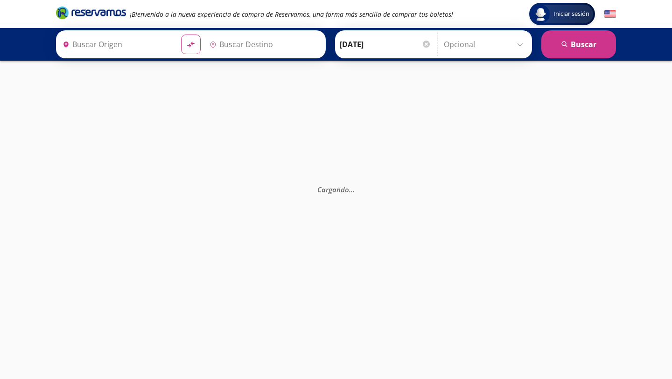
type input "Colima, Colima"
type input "[GEOGRAPHIC_DATA], [GEOGRAPHIC_DATA]"
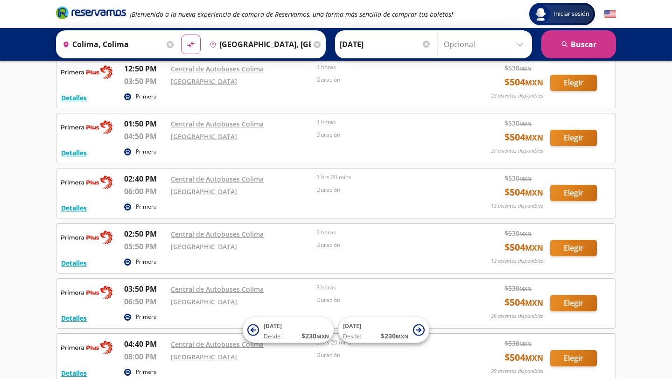
scroll to position [550, 0]
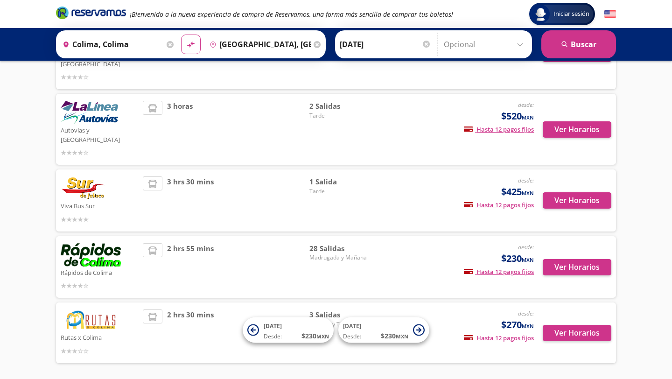
scroll to position [296, 0]
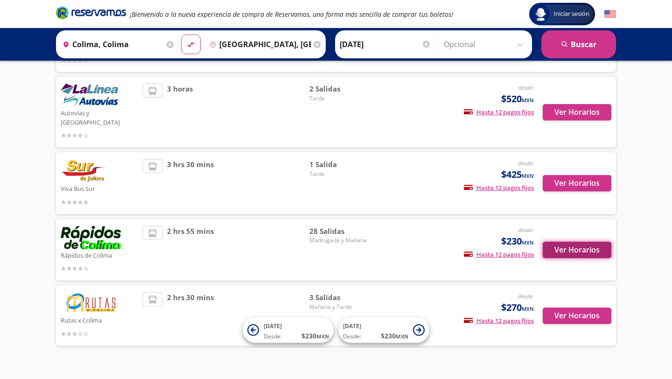
click at [574, 242] on button "Ver Horarios" at bounding box center [577, 250] width 69 height 16
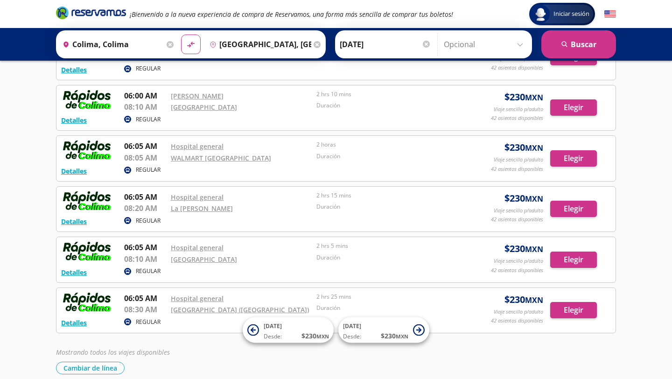
scroll to position [1233, 0]
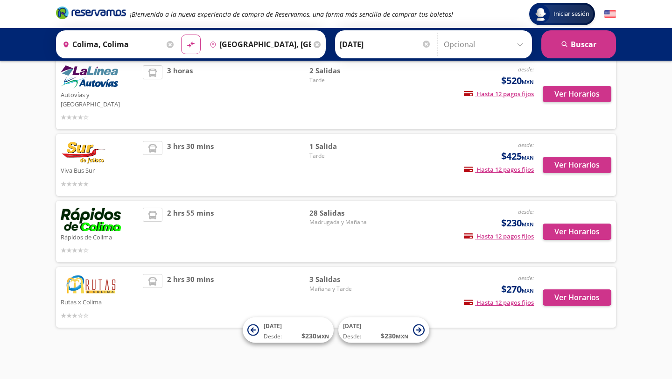
scroll to position [296, 0]
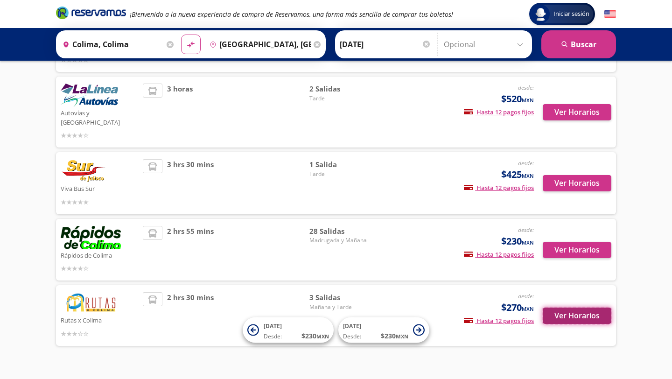
click at [572, 308] on button "Ver Horarios" at bounding box center [577, 316] width 69 height 16
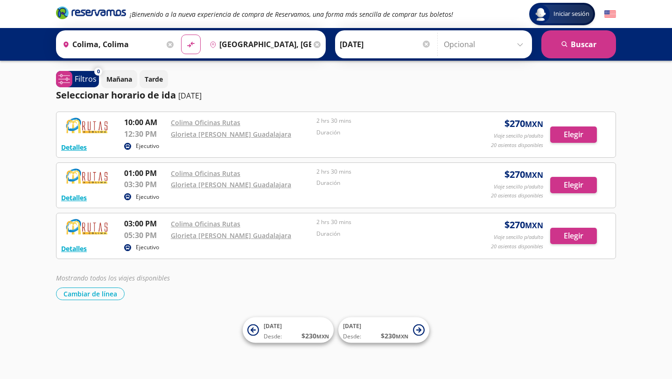
scroll to position [296, 0]
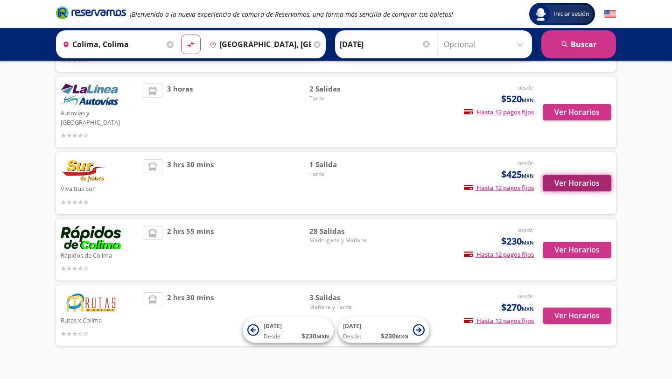
click at [575, 175] on button "Ver Horarios" at bounding box center [577, 183] width 69 height 16
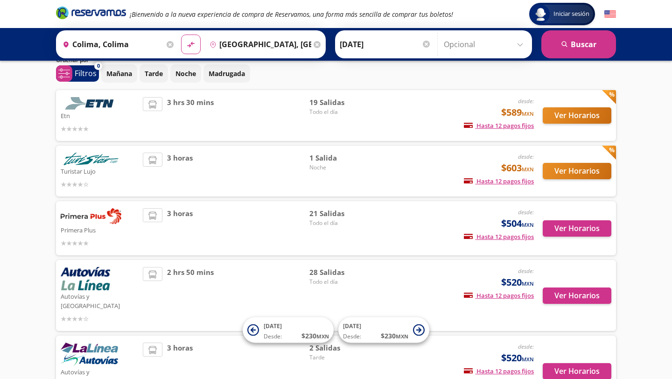
scroll to position [35, 0]
